Goal: Task Accomplishment & Management: Manage account settings

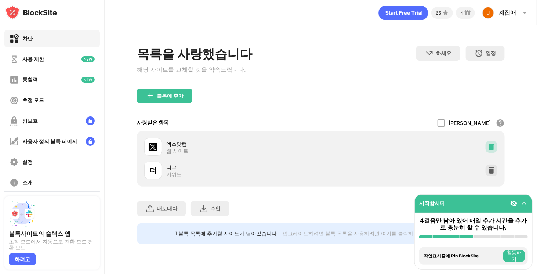
click at [490, 149] on img at bounding box center [490, 146] width 7 height 7
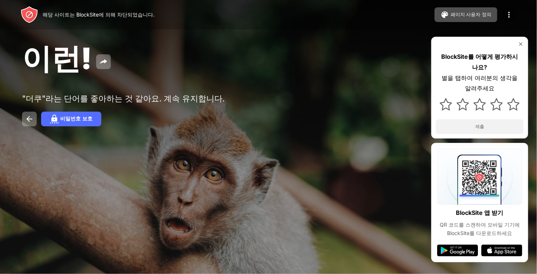
click at [506, 13] on img at bounding box center [508, 14] width 9 height 9
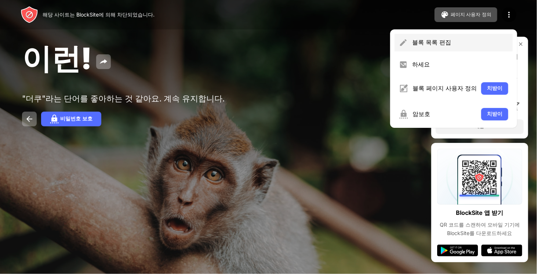
click at [426, 41] on font "블록 목록 편집" at bounding box center [431, 42] width 39 height 7
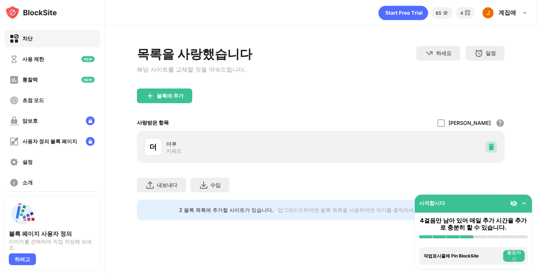
click at [490, 147] on img at bounding box center [490, 146] width 7 height 7
